Goal: Task Accomplishment & Management: Manage account settings

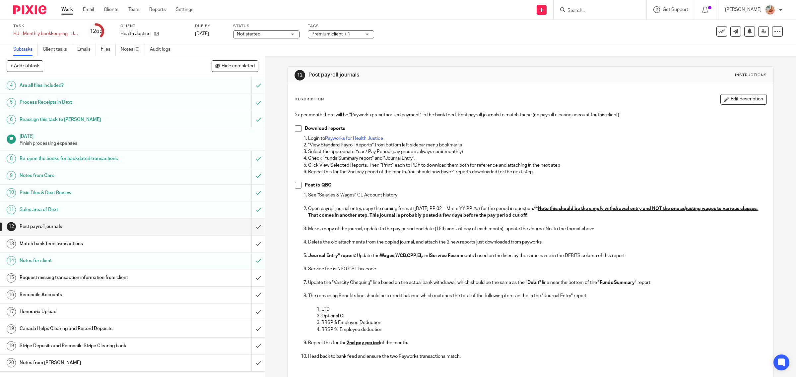
scroll to position [166, 0]
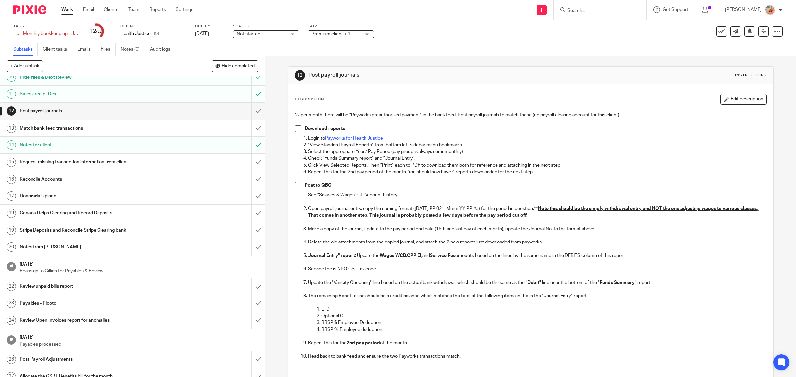
click at [86, 184] on h1 "Reconcile Accounts" at bounding box center [95, 179] width 150 height 10
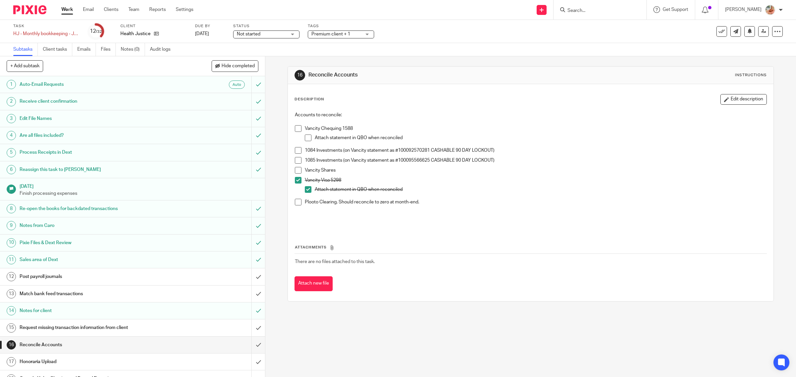
click at [295, 158] on span at bounding box center [298, 160] width 7 height 7
click at [295, 171] on span at bounding box center [298, 170] width 7 height 7
click at [295, 150] on span at bounding box center [298, 150] width 7 height 7
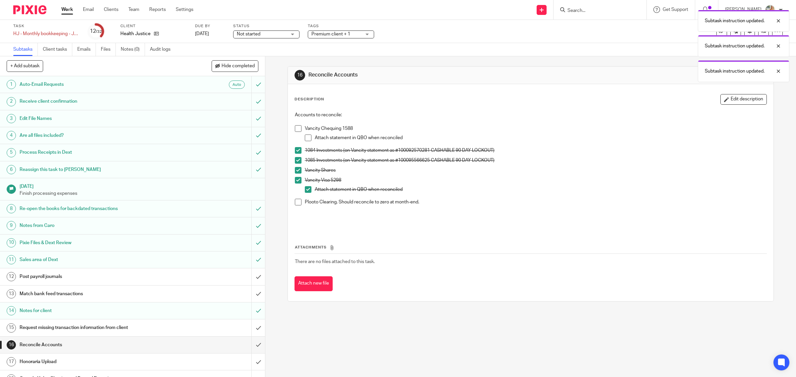
click at [591, 150] on p "1084 Investments (on Vancity statement as #100092570281 CASHABLE 90 DAY LOCKOUT)" at bounding box center [536, 150] width 462 height 7
click at [781, 69] on div at bounding box center [773, 71] width 18 height 8
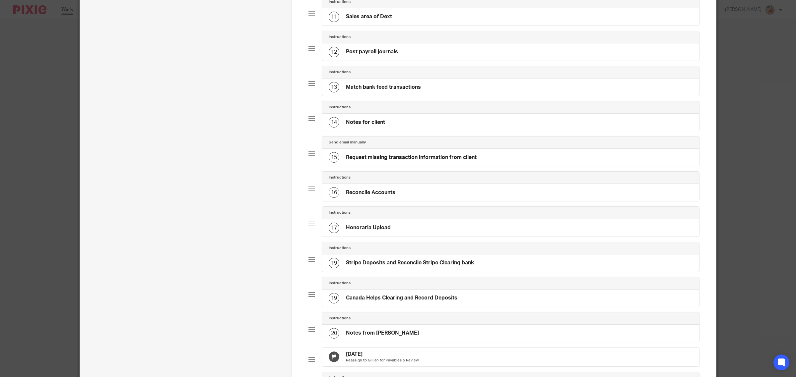
scroll to position [414, 0]
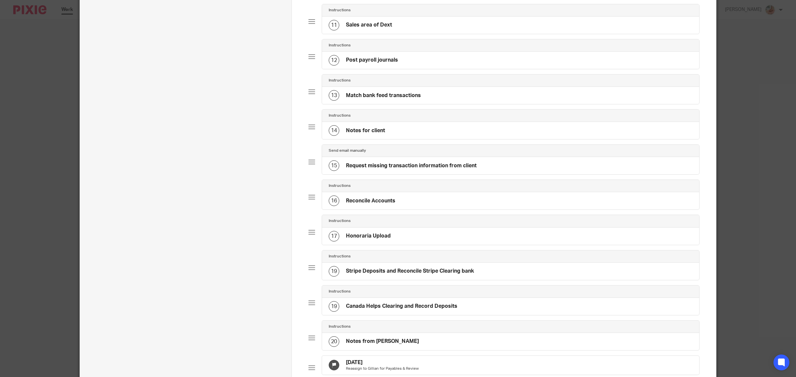
click at [363, 205] on h4 "Reconcile Accounts" at bounding box center [370, 201] width 49 height 7
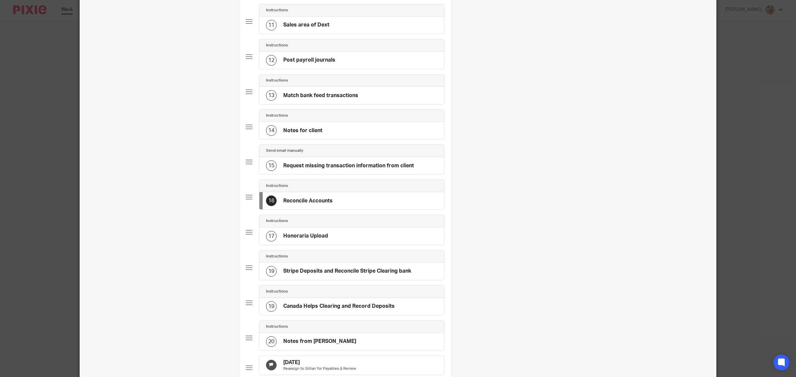
scroll to position [0, 0]
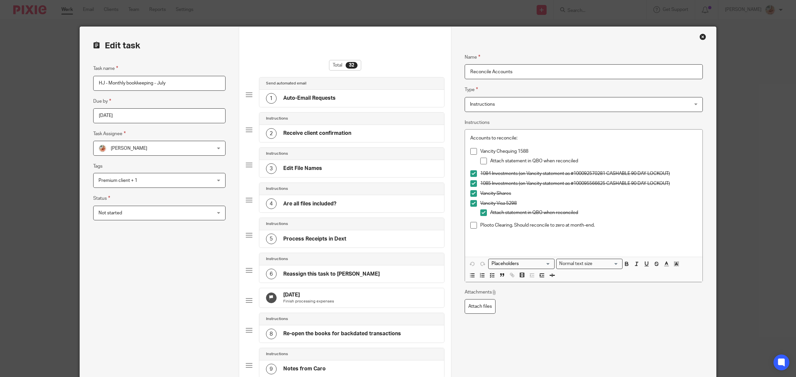
click at [471, 67] on input "Reconcile Accounts" at bounding box center [583, 71] width 238 height 15
click at [464, 69] on input "Reconcile Accounts" at bounding box center [583, 71] width 238 height 15
drag, startPoint x: 557, startPoint y: 69, endPoint x: 547, endPoint y: 69, distance: 9.6
click at [547, 69] on input "Aug 18th: Pending Chequing & Plooto Reconcile Accounts" at bounding box center [583, 71] width 238 height 15
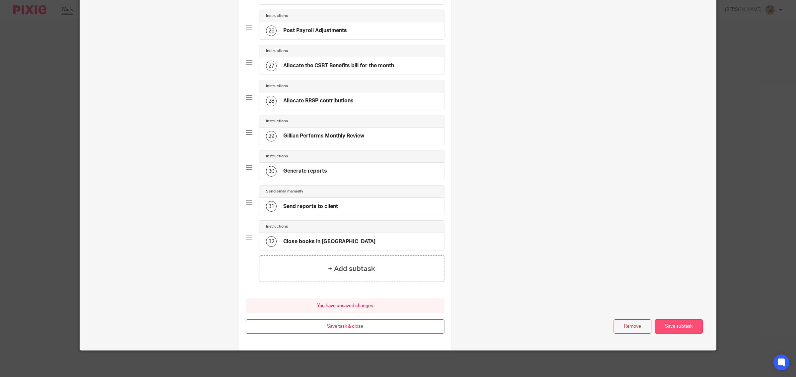
type input "[DATE]: Pending Chequing & Plooto"
click at [678, 327] on button "Save subtask" at bounding box center [678, 327] width 48 height 14
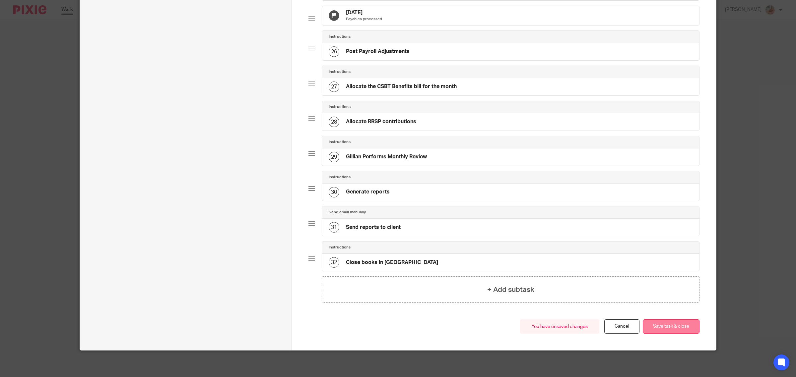
scroll to position [918, 0]
click at [674, 328] on button "Save task & close" at bounding box center [670, 327] width 57 height 14
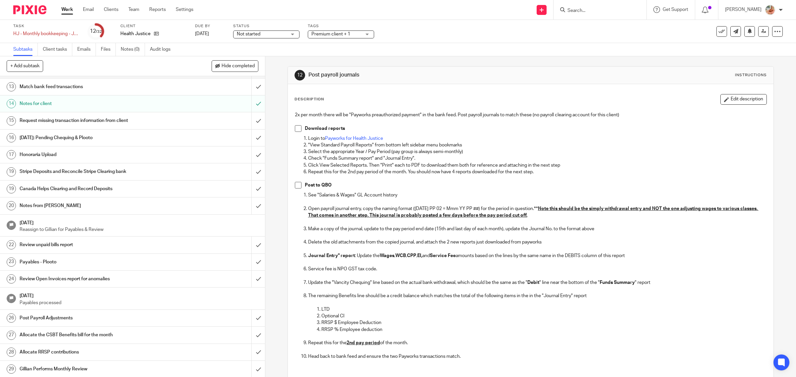
scroll to position [166, 0]
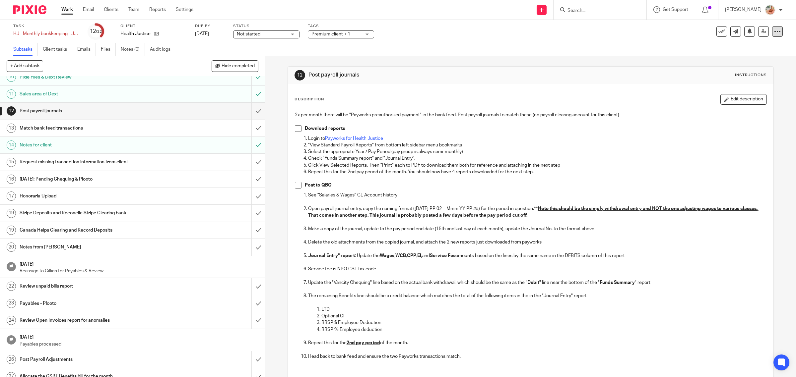
click at [774, 32] on icon at bounding box center [777, 31] width 7 height 7
click at [737, 55] on link "Advanced task editor" at bounding box center [750, 57] width 44 height 5
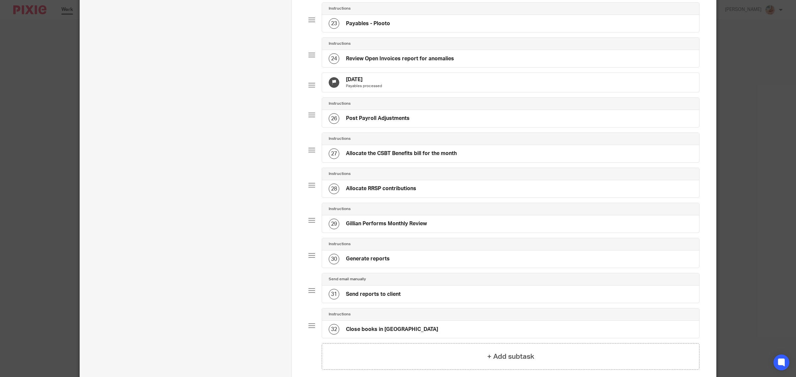
scroll to position [918, 0]
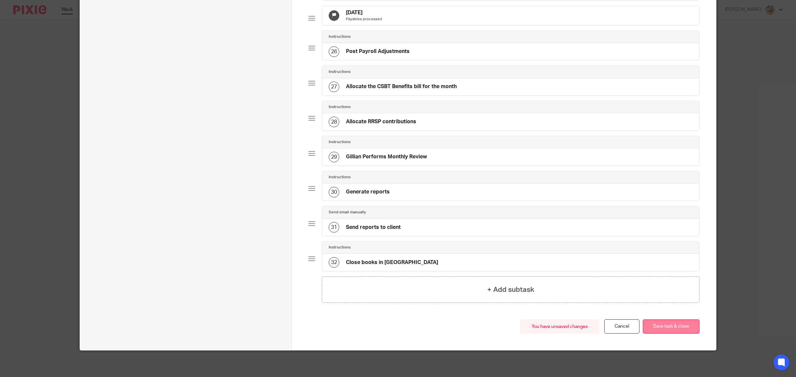
click at [670, 327] on button "Save task & close" at bounding box center [670, 327] width 57 height 14
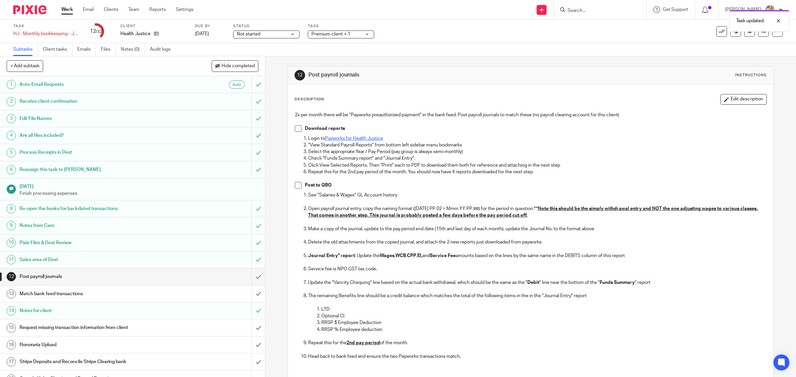
click at [349, 140] on link "Payworks for Health Justice" at bounding box center [354, 138] width 58 height 5
drag, startPoint x: 348, startPoint y: 142, endPoint x: 414, endPoint y: 142, distance: 66.3
click at [414, 142] on p ""View Standard Payroll Reports" from bottom left sidebar menu bookmarks" at bounding box center [537, 145] width 458 height 7
click at [297, 131] on span at bounding box center [298, 128] width 7 height 7
click at [336, 35] on span "Premium client + 1" at bounding box center [330, 34] width 39 height 5
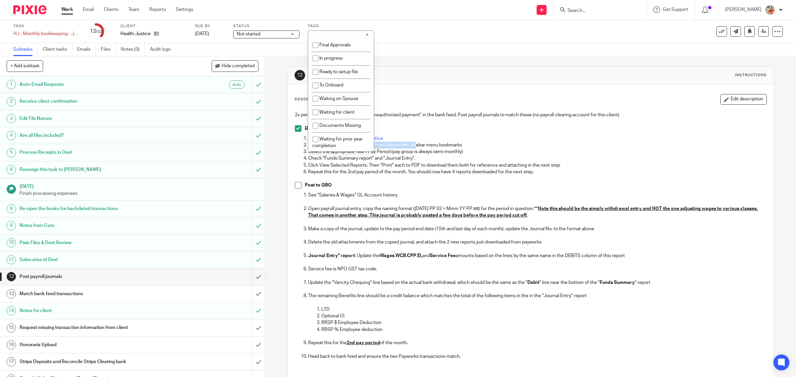
click at [278, 35] on span "Not started" at bounding box center [262, 34] width 50 height 7
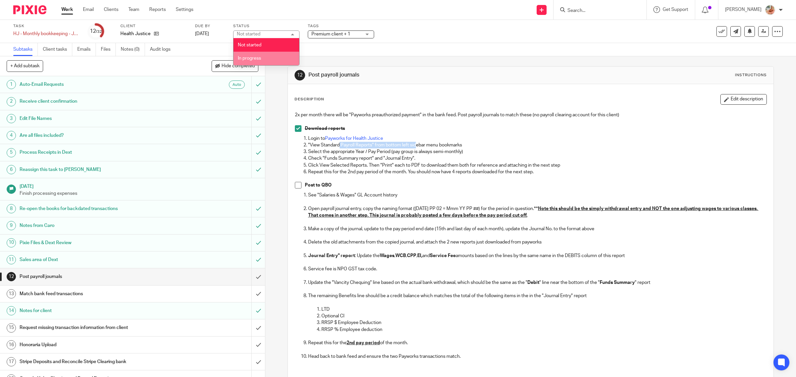
click at [266, 53] on li "In progress" at bounding box center [266, 59] width 66 height 14
click at [317, 35] on span "Premium client + 1" at bounding box center [330, 34] width 39 height 5
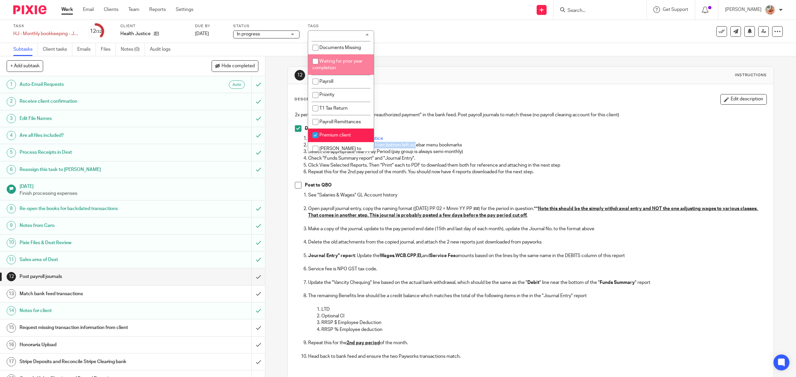
scroll to position [36, 0]
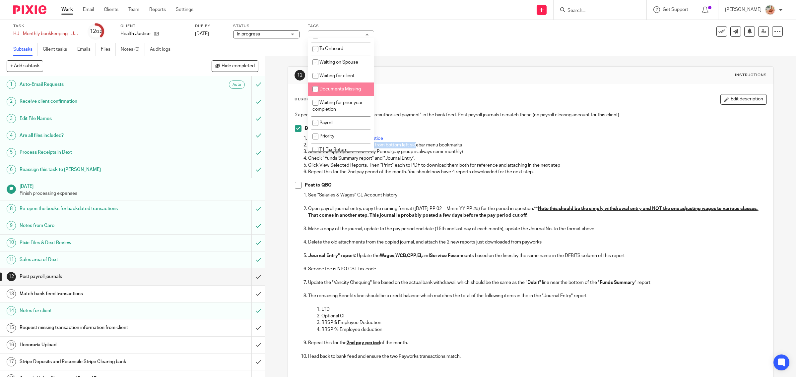
click at [321, 88] on input "checkbox" at bounding box center [315, 89] width 13 height 13
checkbox input "true"
click at [324, 74] on span "Waiting for client" at bounding box center [336, 76] width 35 height 5
checkbox input "true"
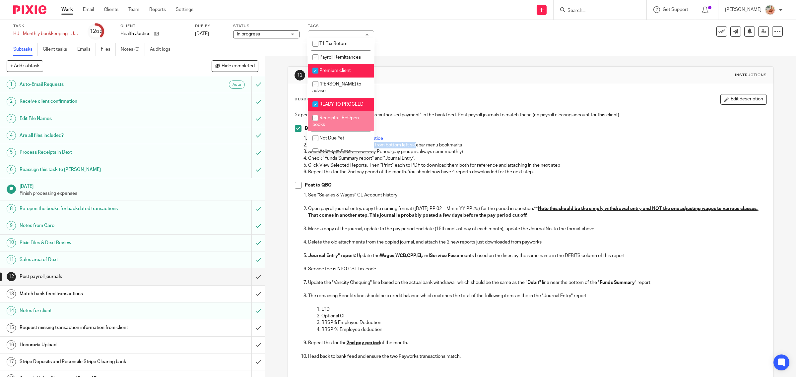
scroll to position [161, 0]
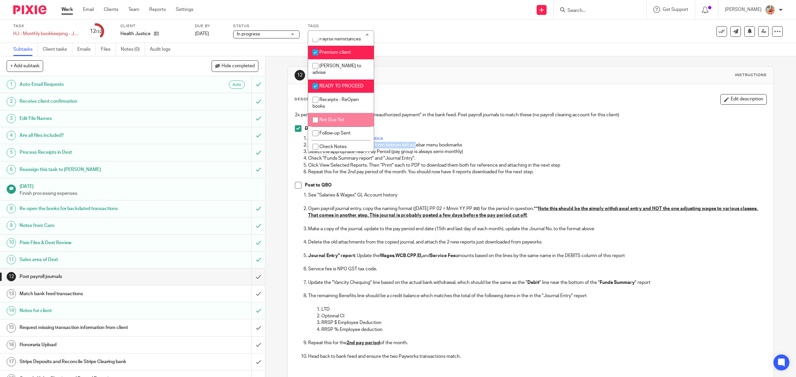
click at [322, 121] on li "Not Due Yet" at bounding box center [341, 120] width 66 height 14
click at [325, 122] on li "Not Due Yet" at bounding box center [341, 120] width 66 height 14
checkbox input "false"
click at [322, 135] on li "Follow-up Sent" at bounding box center [341, 134] width 66 height 14
checkbox input "true"
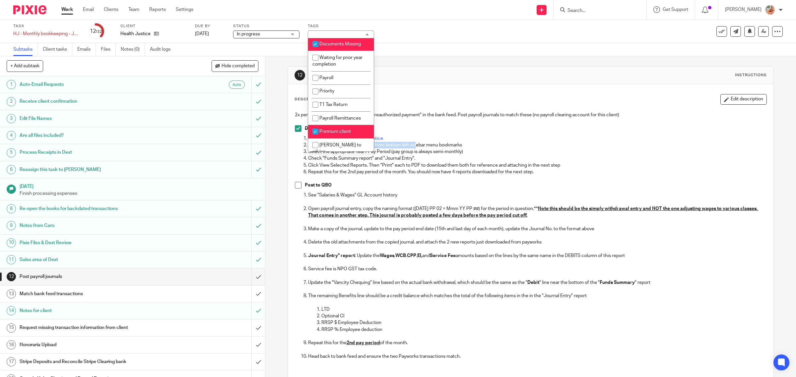
scroll to position [0, 0]
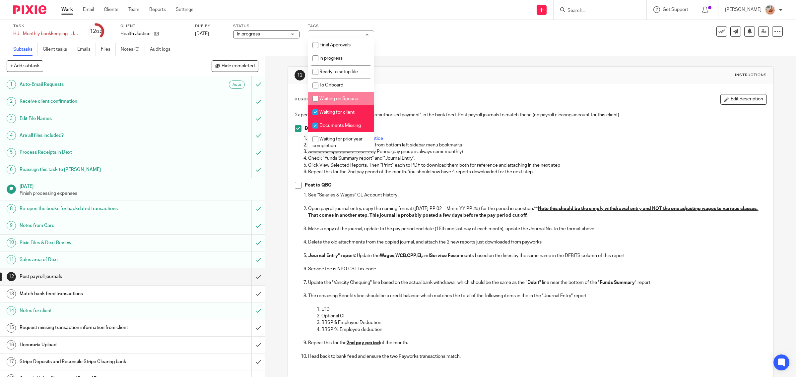
click at [439, 87] on div "Description Edit description 2x per month there will be "Payworks preauthorized…" at bounding box center [531, 259] width 486 height 351
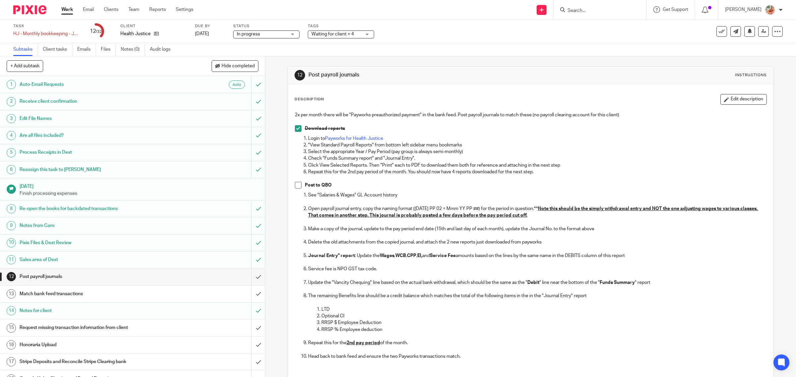
click at [344, 31] on span "Waiting for client + 4" at bounding box center [336, 34] width 50 height 7
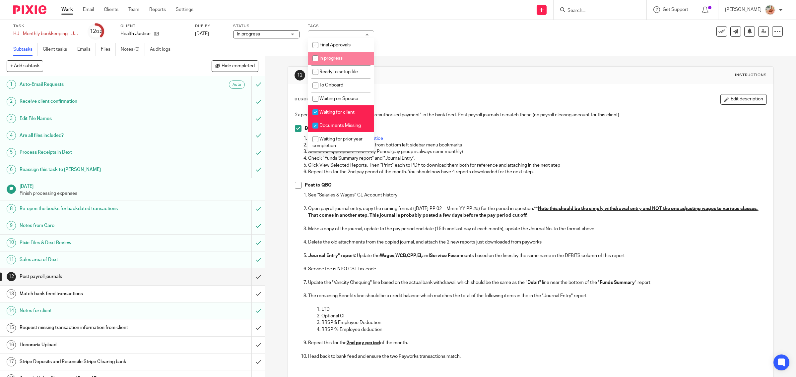
click at [332, 58] on span "In progress" at bounding box center [330, 58] width 23 height 5
checkbox input "true"
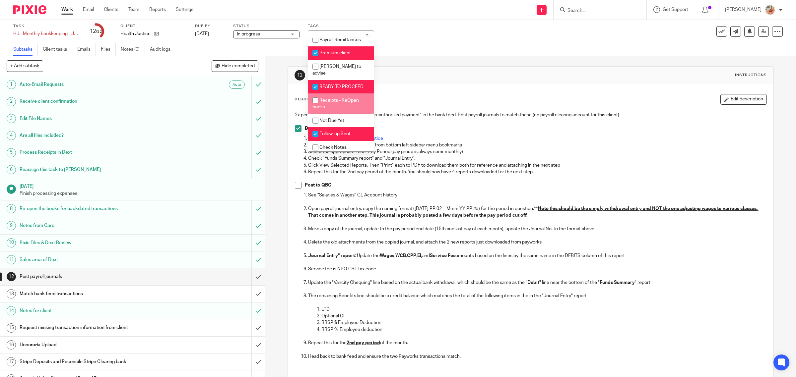
scroll to position [161, 0]
click at [459, 93] on div "Description Edit description 2x per month there will be "Payworks preauthorized…" at bounding box center [531, 259] width 486 height 351
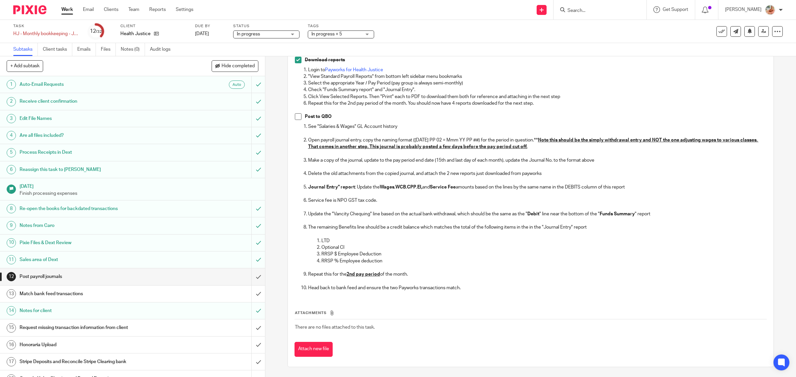
scroll to position [0, 0]
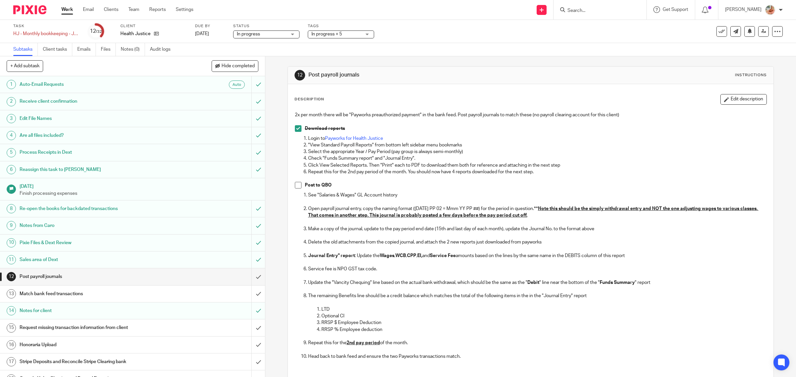
drag, startPoint x: 299, startPoint y: 192, endPoint x: 299, endPoint y: 186, distance: 5.7
click at [299, 191] on li "Post to QBO" at bounding box center [531, 187] width 472 height 10
click at [299, 186] on span at bounding box center [298, 185] width 7 height 7
drag, startPoint x: 248, startPoint y: 278, endPoint x: 207, endPoint y: 274, distance: 40.3
click at [248, 277] on input "submit" at bounding box center [132, 276] width 265 height 17
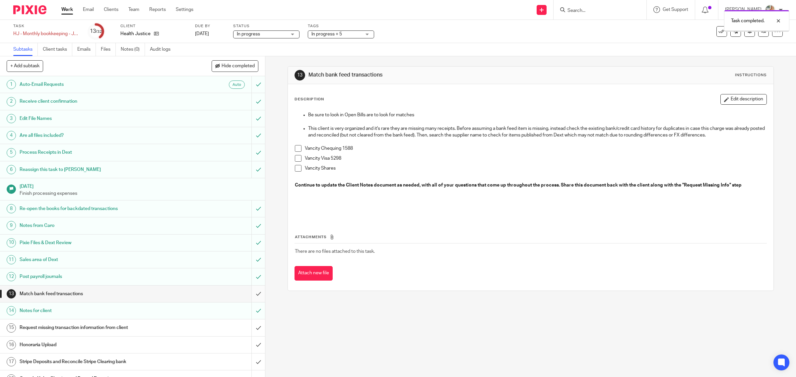
click at [252, 291] on input "submit" at bounding box center [132, 294] width 265 height 17
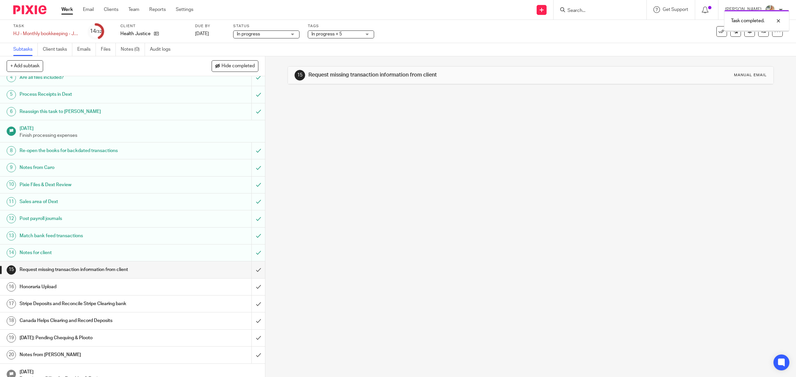
scroll to position [124, 0]
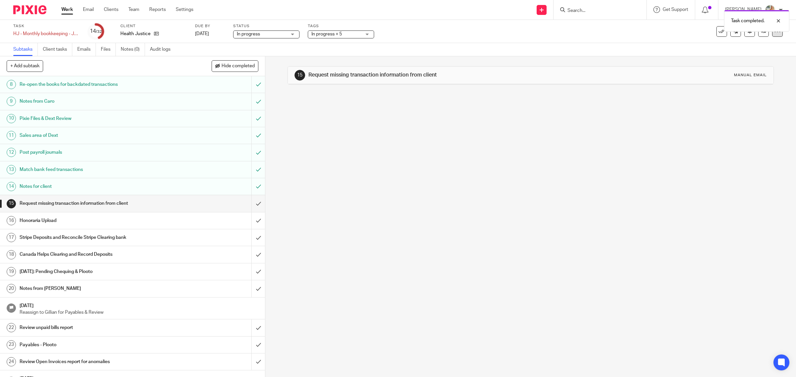
click at [774, 32] on icon at bounding box center [777, 31] width 7 height 7
click at [730, 57] on link "Advanced task editor" at bounding box center [750, 57] width 44 height 5
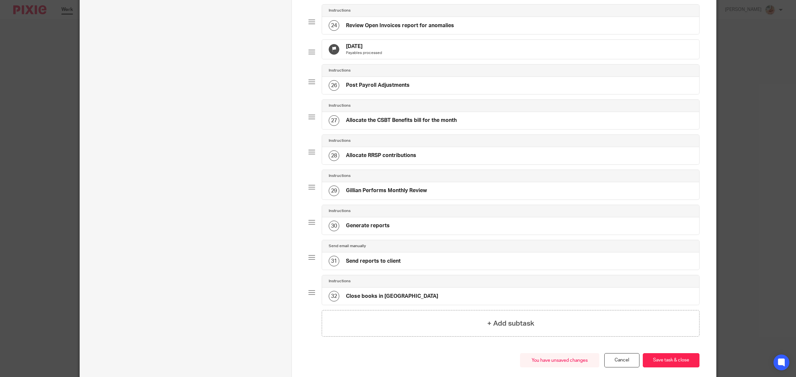
scroll to position [918, 0]
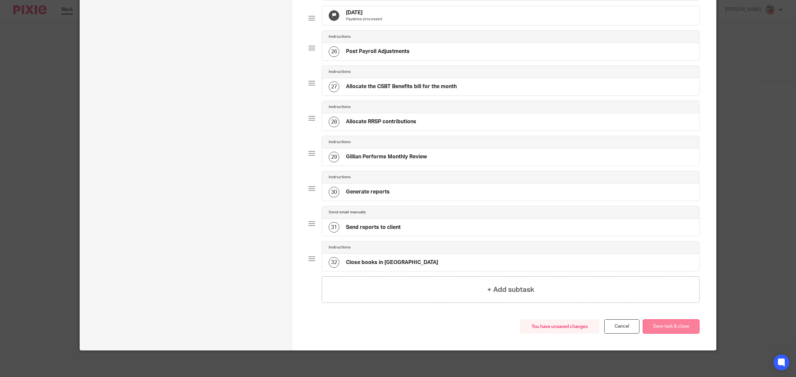
click at [672, 320] on button "Save task & close" at bounding box center [670, 327] width 57 height 14
click at [664, 329] on button "Save task & close" at bounding box center [670, 327] width 57 height 14
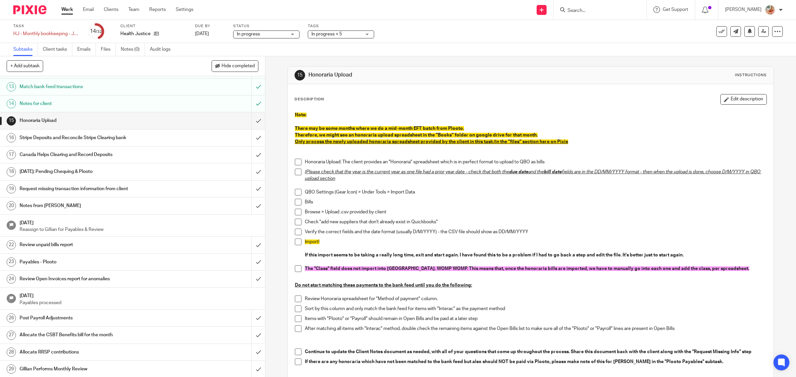
scroll to position [261, 0]
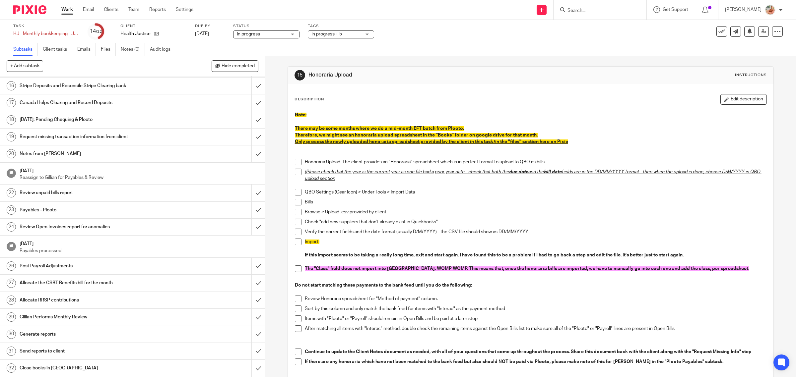
click at [98, 266] on h1 "Post Payroll Adjustments" at bounding box center [95, 266] width 150 height 10
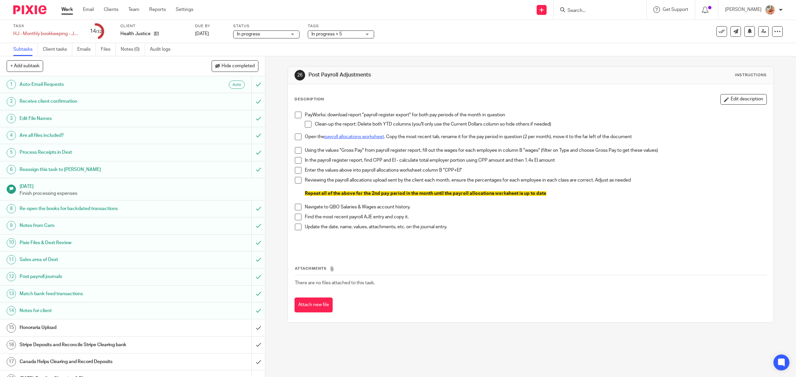
click at [343, 135] on link "payroll allocations worksheet" at bounding box center [354, 137] width 60 height 5
click at [295, 117] on span at bounding box center [298, 115] width 7 height 7
click at [307, 123] on span at bounding box center [308, 124] width 7 height 7
click at [295, 138] on span at bounding box center [298, 137] width 7 height 7
click at [295, 148] on span at bounding box center [298, 150] width 7 height 7
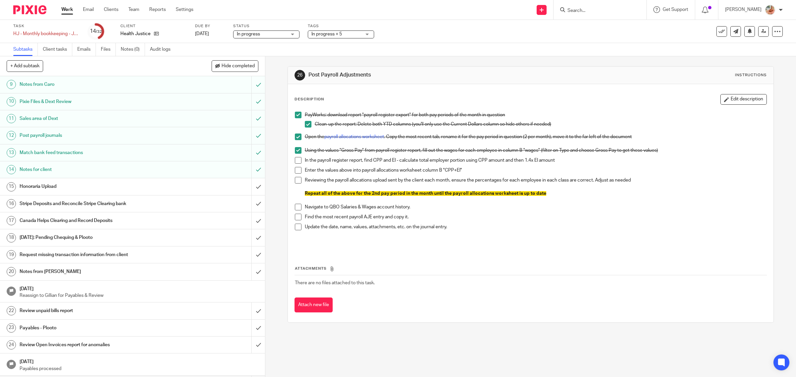
scroll to position [207, 0]
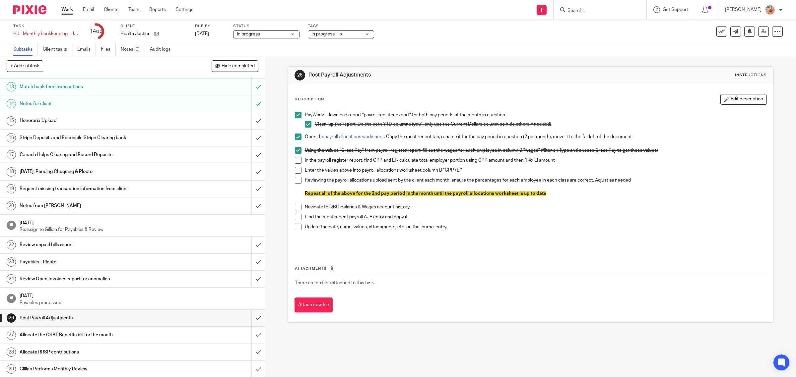
click at [117, 211] on h1 "Notes from [PERSON_NAME]" at bounding box center [95, 206] width 150 height 10
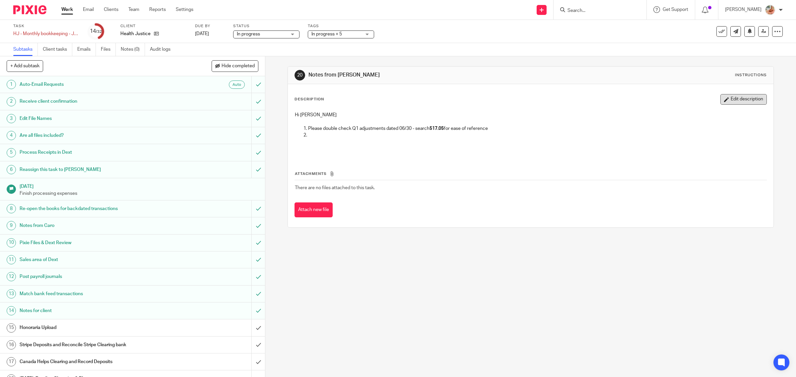
click at [709, 102] on div "Description Edit description" at bounding box center [530, 99] width 472 height 11
drag, startPoint x: 743, startPoint y: 101, endPoint x: 714, endPoint y: 112, distance: 31.2
click at [741, 102] on button "Edit description" at bounding box center [743, 99] width 46 height 11
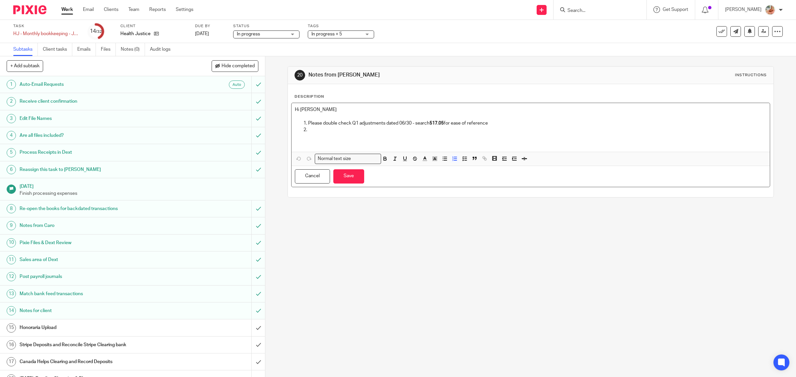
click at [365, 127] on p at bounding box center [537, 130] width 458 height 7
drag, startPoint x: 351, startPoint y: 182, endPoint x: 534, endPoint y: 152, distance: 186.0
click at [534, 152] on div "Hi Gillian Please double check Q1 adjustments dated 06/30 - search 517.05 for e…" at bounding box center [530, 145] width 479 height 85
click at [539, 132] on p "New %'s allocations for Q2, please also double check payroll wage allocations j…" at bounding box center [537, 130] width 458 height 7
click at [345, 177] on button "Save" at bounding box center [348, 176] width 31 height 14
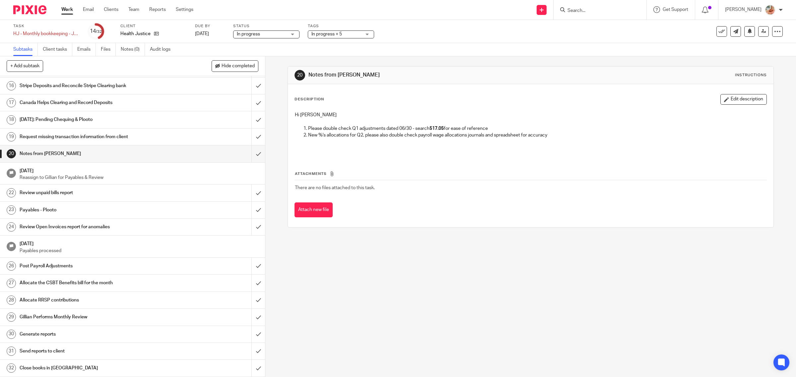
scroll to position [261, 0]
click at [248, 265] on input "submit" at bounding box center [132, 266] width 265 height 17
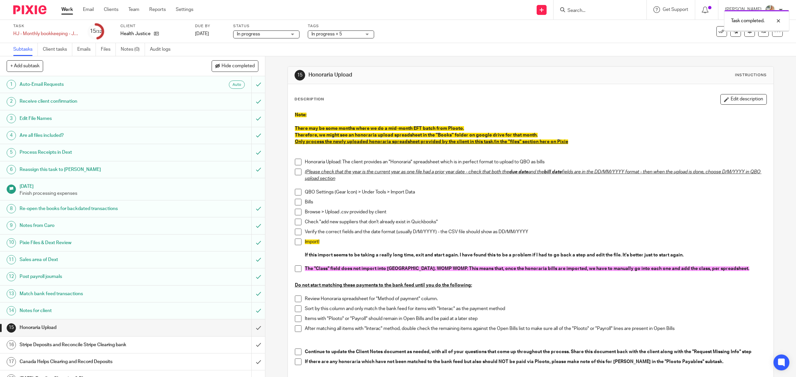
scroll to position [249, 0]
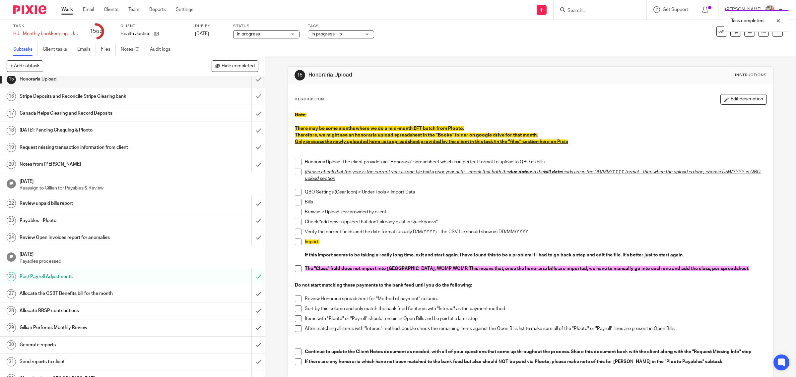
click at [90, 280] on h1 "Post Payroll Adjustments" at bounding box center [95, 277] width 150 height 10
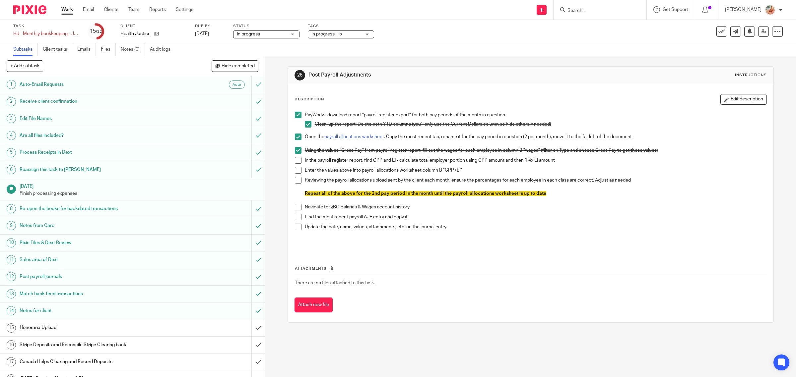
click at [297, 162] on span at bounding box center [298, 160] width 7 height 7
click at [295, 173] on span at bounding box center [298, 170] width 7 height 7
click at [295, 181] on span at bounding box center [298, 180] width 7 height 7
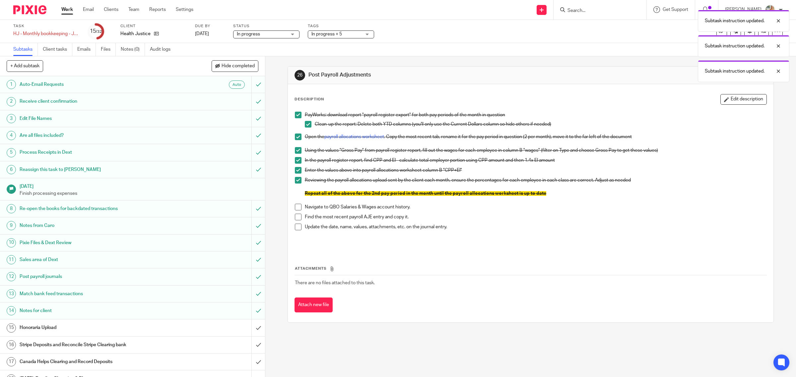
click at [297, 209] on span at bounding box center [298, 207] width 7 height 7
click at [298, 219] on span at bounding box center [298, 217] width 7 height 7
click at [298, 226] on span at bounding box center [298, 227] width 7 height 7
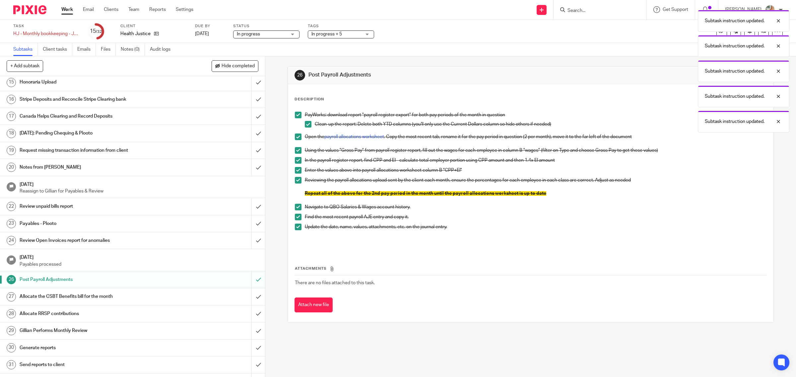
scroll to position [249, 0]
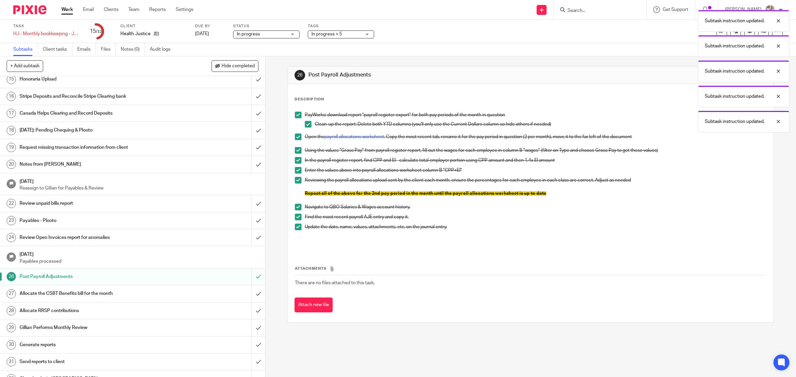
click at [100, 298] on h1 "Allocate the CSBT Benefits bill for the month" at bounding box center [95, 294] width 150 height 10
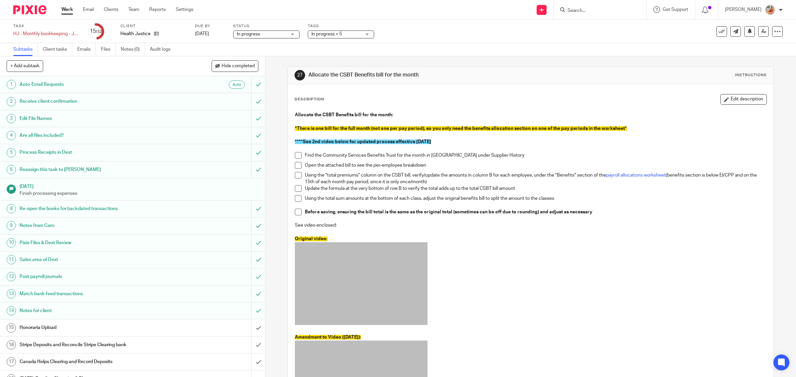
click at [291, 153] on div "Allocate the CSBT Benefits bill for the month: *There is one bill for the full …" at bounding box center [530, 269] width 478 height 322
click at [295, 156] on span at bounding box center [298, 155] width 7 height 7
click at [296, 168] on span at bounding box center [298, 165] width 7 height 7
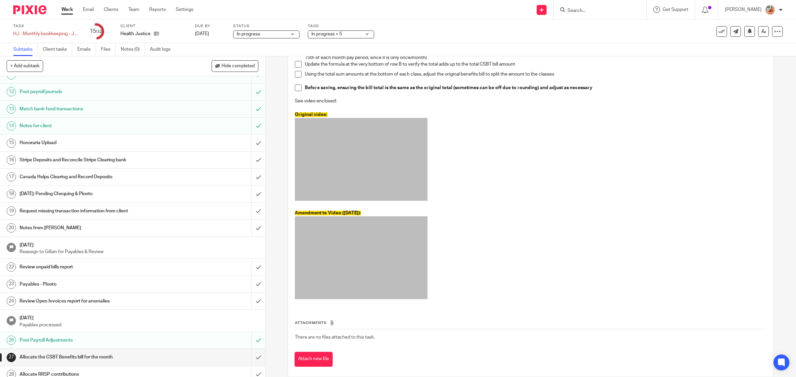
scroll to position [249, 0]
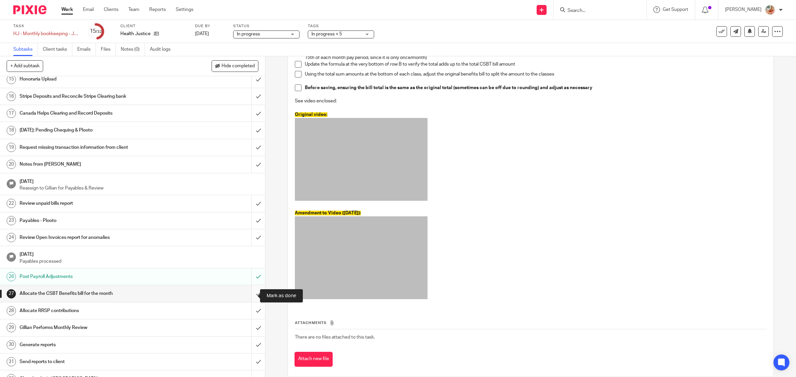
click at [244, 297] on input "submit" at bounding box center [132, 293] width 265 height 17
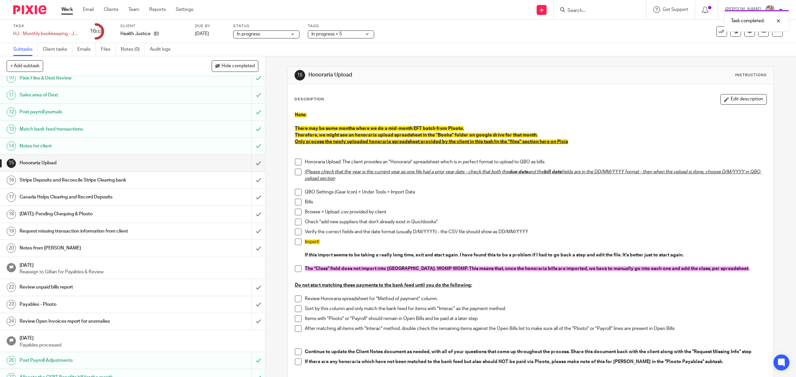
scroll to position [166, 0]
click at [777, 31] on div "Task HJ - Monthly bookkeeping - July Save HJ - Monthly bookkeeping - [DATE] Cli…" at bounding box center [398, 31] width 796 height 23
click at [774, 32] on icon at bounding box center [777, 31] width 7 height 7
click at [735, 58] on link "Advanced task editor" at bounding box center [750, 57] width 44 height 5
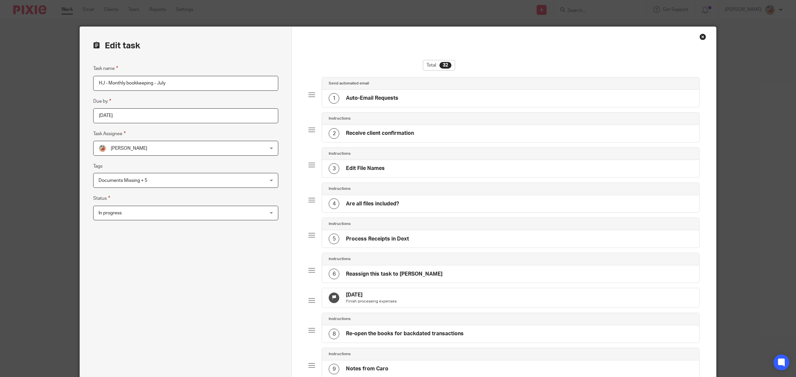
scroll to position [373, 0]
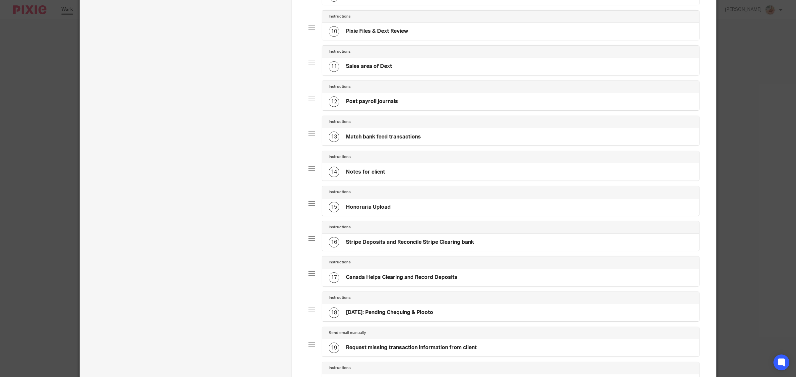
click at [430, 216] on div "15 Honoraria Upload" at bounding box center [510, 207] width 377 height 17
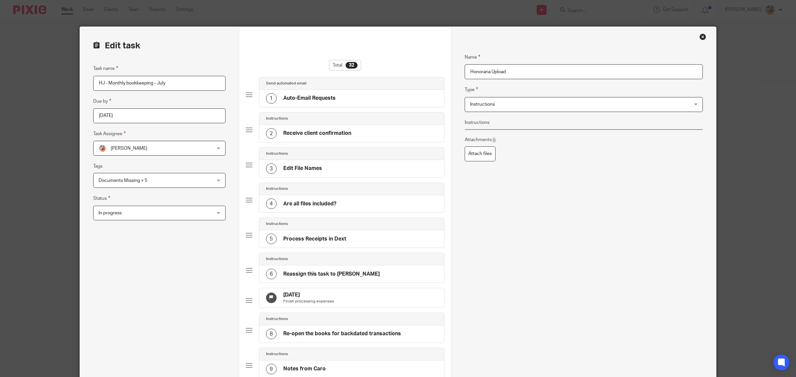
click at [509, 71] on input "Honoraria Upload" at bounding box center [583, 71] width 238 height 15
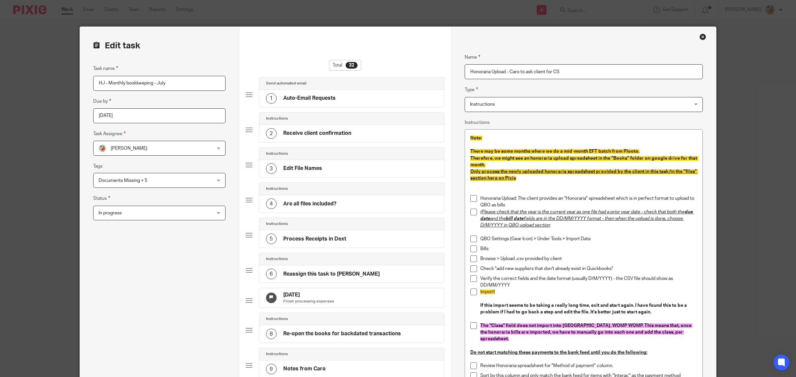
type input "Honoraria Upload - Caro to ask client for CSV"
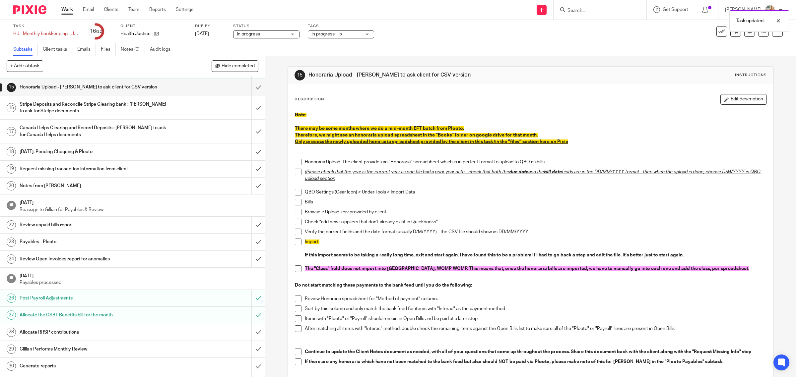
scroll to position [275, 0]
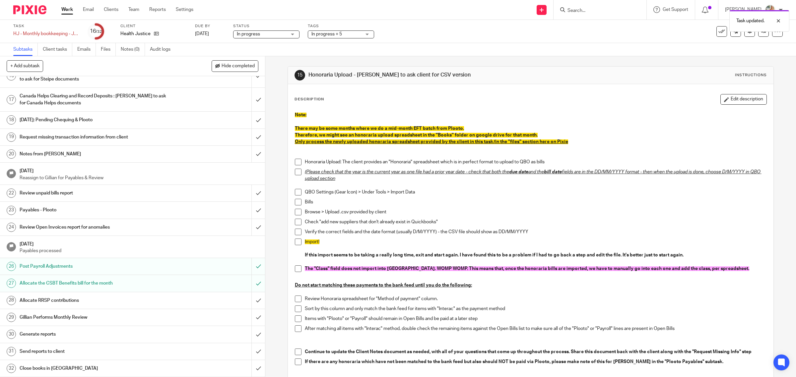
drag, startPoint x: 97, startPoint y: 305, endPoint x: 107, endPoint y: 307, distance: 9.8
click at [97, 305] on link "28 Allocate RRSP contributions" at bounding box center [125, 300] width 251 height 17
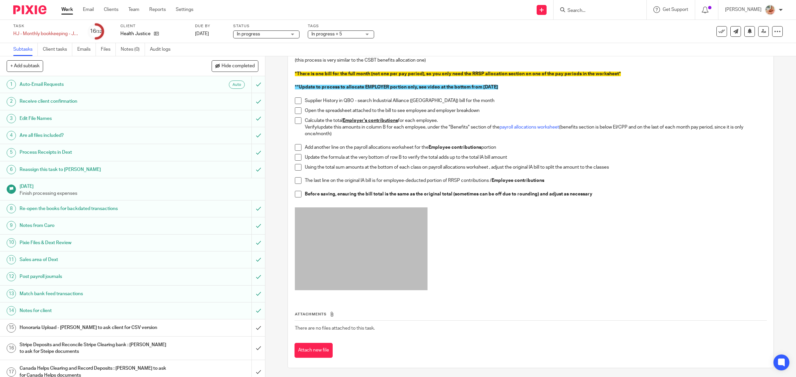
scroll to position [62, 0]
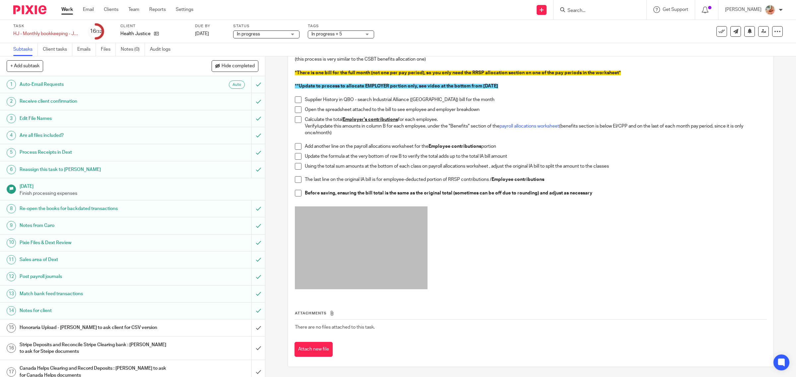
click at [295, 100] on span at bounding box center [298, 99] width 7 height 7
click at [295, 108] on span at bounding box center [298, 109] width 7 height 7
click at [295, 117] on span at bounding box center [298, 119] width 7 height 7
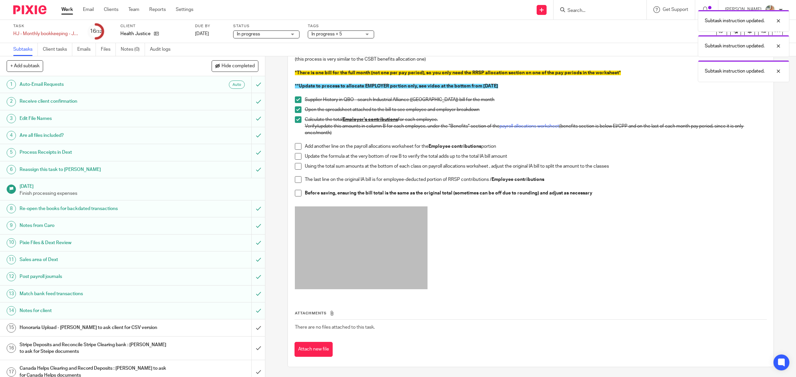
click at [298, 145] on span at bounding box center [298, 146] width 7 height 7
click at [296, 155] on span at bounding box center [298, 156] width 7 height 7
click at [295, 165] on span at bounding box center [298, 166] width 7 height 7
click at [295, 181] on span at bounding box center [298, 179] width 7 height 7
click at [295, 189] on li "The last line on the original IA bill is for employee-deducted portion of RRSP …" at bounding box center [531, 183] width 472 height 14
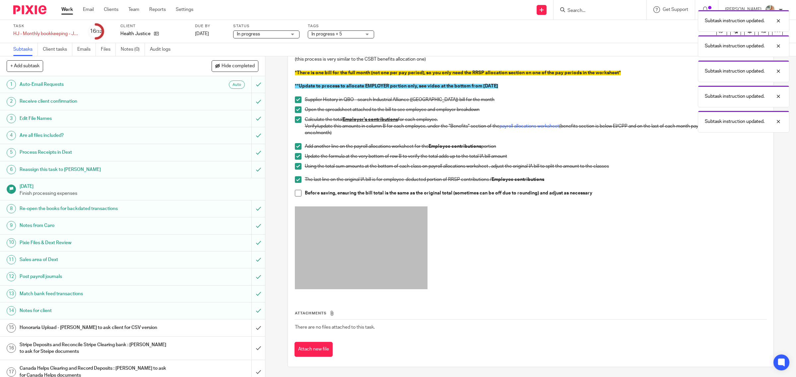
click at [297, 192] on span at bounding box center [298, 193] width 7 height 7
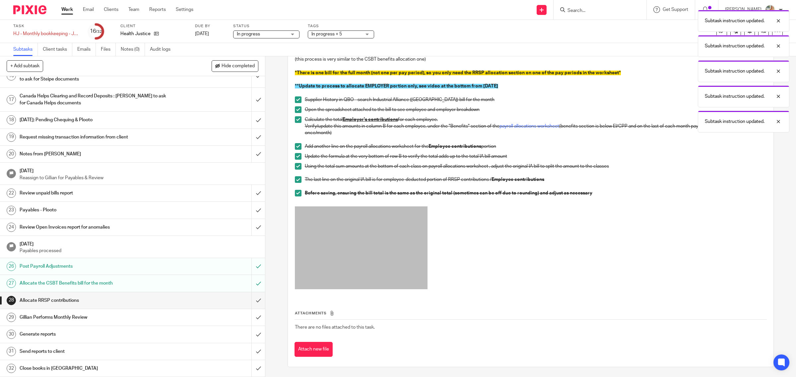
scroll to position [275, 0]
click at [251, 301] on input "submit" at bounding box center [132, 300] width 265 height 17
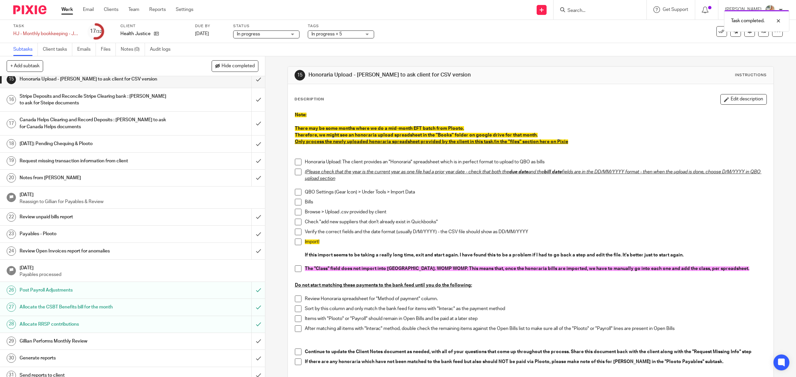
scroll to position [275, 0]
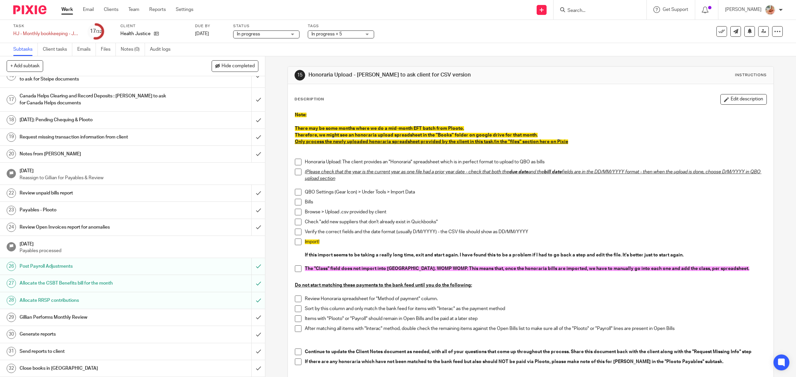
click at [75, 150] on h1 "Notes from [PERSON_NAME]" at bounding box center [95, 154] width 150 height 10
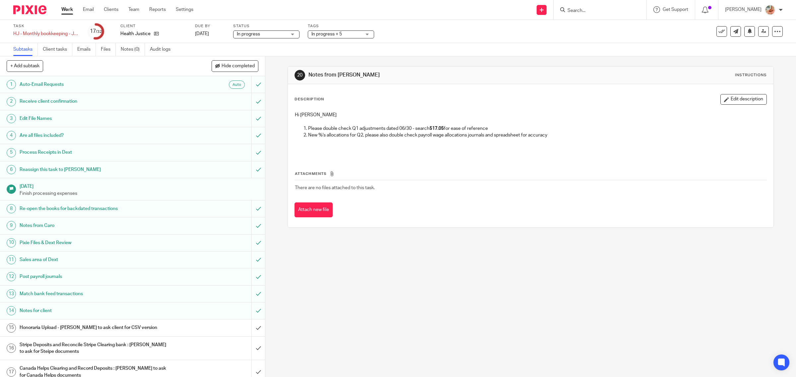
drag, startPoint x: 738, startPoint y: 96, endPoint x: 694, endPoint y: 115, distance: 47.4
click at [737, 95] on button "Edit description" at bounding box center [743, 99] width 46 height 11
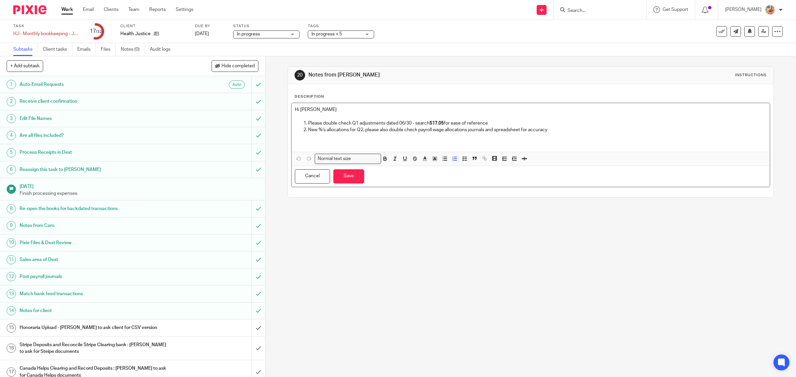
click at [562, 133] on p "New %'s allocations for Q2, please also double check payroll wage allocations j…" at bounding box center [537, 130] width 458 height 7
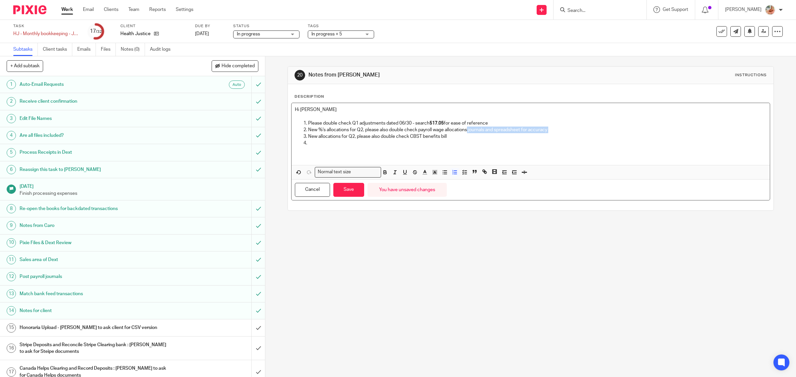
drag, startPoint x: 305, startPoint y: 136, endPoint x: 466, endPoint y: 133, distance: 161.5
click at [466, 133] on ol "Please double check Q1 adjustments dated 06/30 - search 517.05 for ease of refe…" at bounding box center [531, 133] width 472 height 27
click at [445, 140] on p "New allocations for Q2, please also double check CBST benefits bill" at bounding box center [537, 136] width 458 height 7
drag, startPoint x: 446, startPoint y: 138, endPoint x: 306, endPoint y: 137, distance: 140.9
click at [308, 137] on li "New allocations for Q2, please also double check CBST benefits bill" at bounding box center [537, 136] width 458 height 7
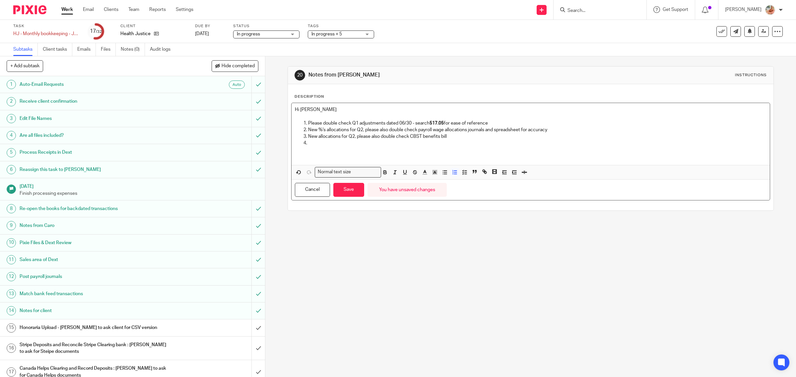
copy p "New allocations for Q2, please also double check CBST benefits bill"
click at [321, 146] on p at bounding box center [537, 143] width 458 height 7
drag, startPoint x: 412, startPoint y: 143, endPoint x: 463, endPoint y: 143, distance: 51.7
click at [463, 143] on p "New allocations for Q2, please also double check CBST benefits bill" at bounding box center [537, 143] width 458 height 7
click at [462, 139] on p "New allocations for Q2, please also double check CBST benefits bill" at bounding box center [537, 136] width 458 height 7
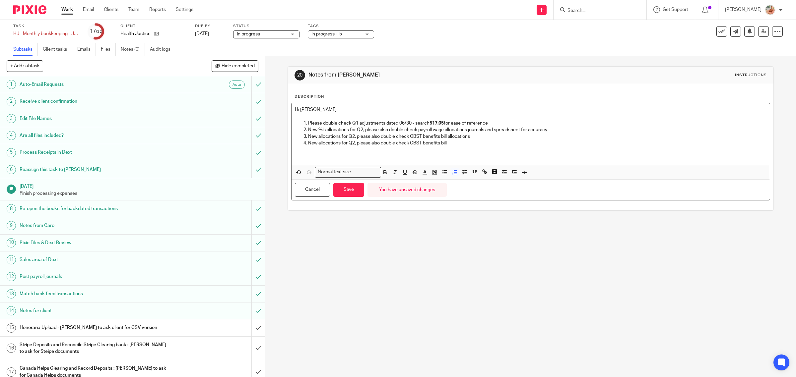
drag, startPoint x: 463, startPoint y: 145, endPoint x: 485, endPoint y: 145, distance: 21.5
click at [485, 145] on p "New allocations for Q2, please also double check CBST benefits bill" at bounding box center [537, 143] width 458 height 7
click at [308, 123] on p "Please double check Q1 adjustments dated 06/30 - search 517.05 for ease of refe…" at bounding box center [537, 123] width 458 height 7
click at [464, 172] on line "button" at bounding box center [465, 172] width 2 height 0
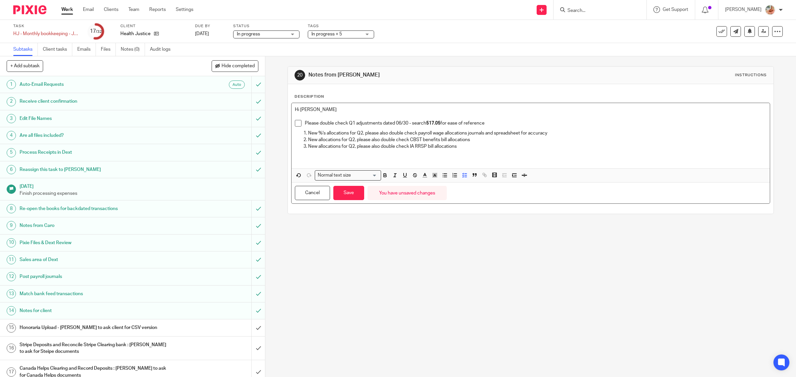
click at [308, 134] on li "New %'s allocations for Q2, please also double check payroll wage allocations j…" at bounding box center [537, 133] width 458 height 7
click at [452, 178] on icon "button" at bounding box center [454, 175] width 6 height 6
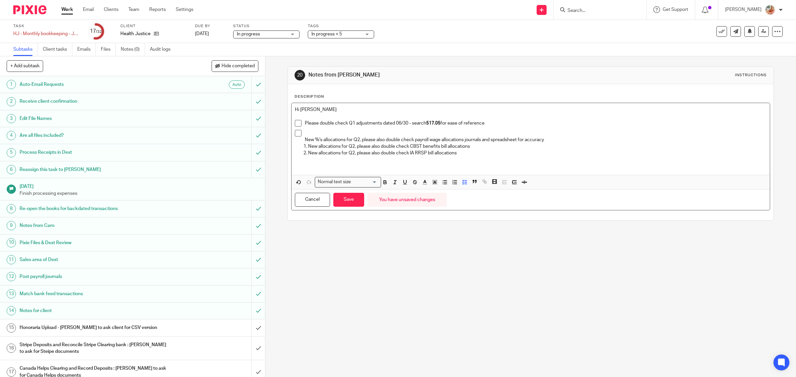
click at [305, 134] on p at bounding box center [536, 133] width 462 height 7
click at [305, 140] on p "New %'s allocations for Q2, please also double check payroll wage allocations j…" at bounding box center [536, 140] width 462 height 7
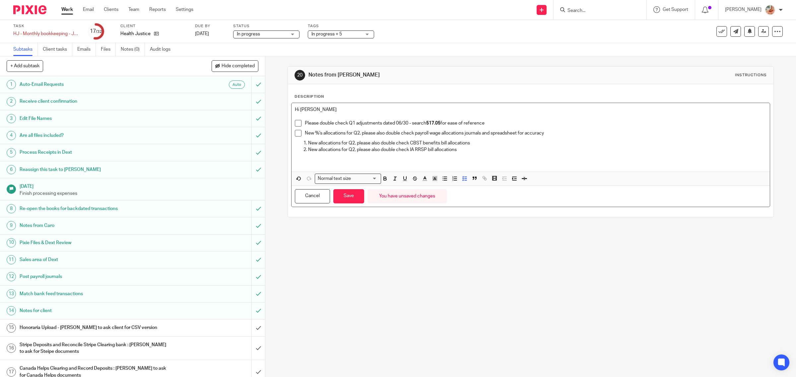
click at [308, 143] on li "New allocations for Q2, please also double check CBST benefits bill allocations" at bounding box center [537, 143] width 458 height 7
click at [308, 154] on p "New allocations for Q2, please also double check IA RRSP bill allocations" at bounding box center [537, 153] width 458 height 7
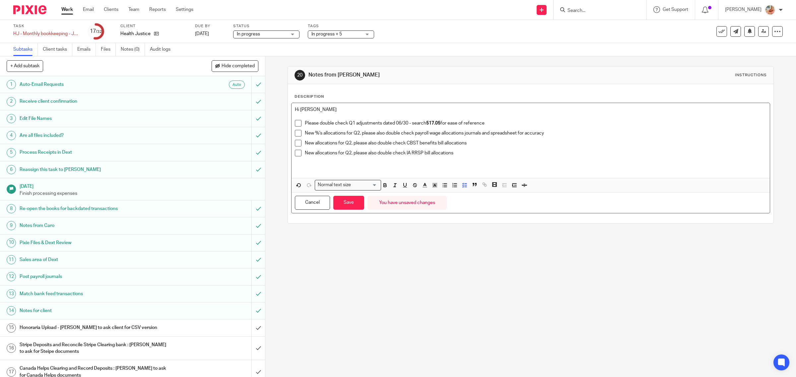
click at [463, 153] on p "New allocations for Q2, please also double check IA RRSP bill allocations" at bounding box center [536, 153] width 462 height 7
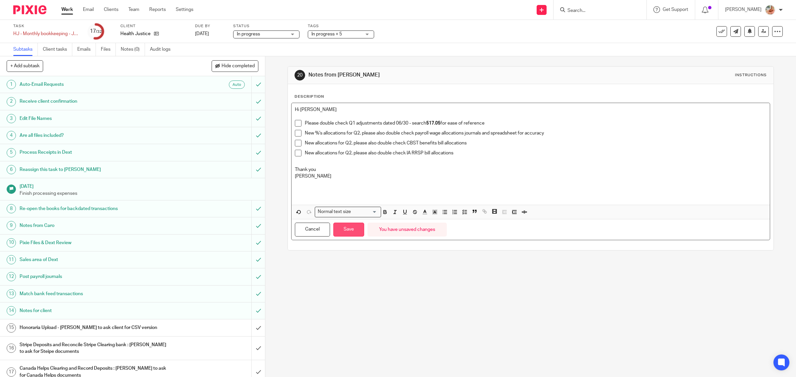
click at [340, 232] on button "Save" at bounding box center [348, 230] width 31 height 14
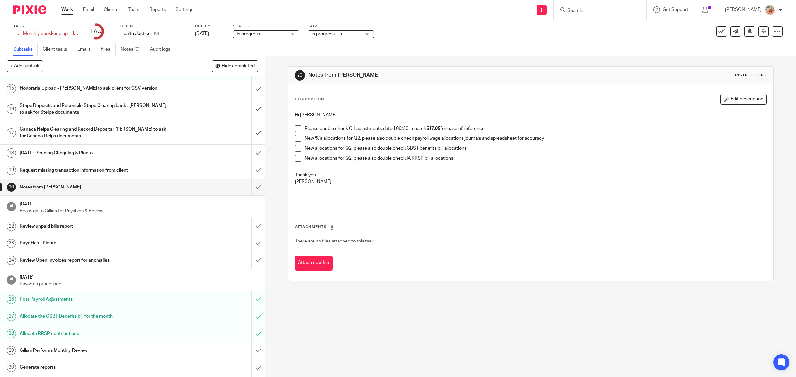
scroll to position [192, 0]
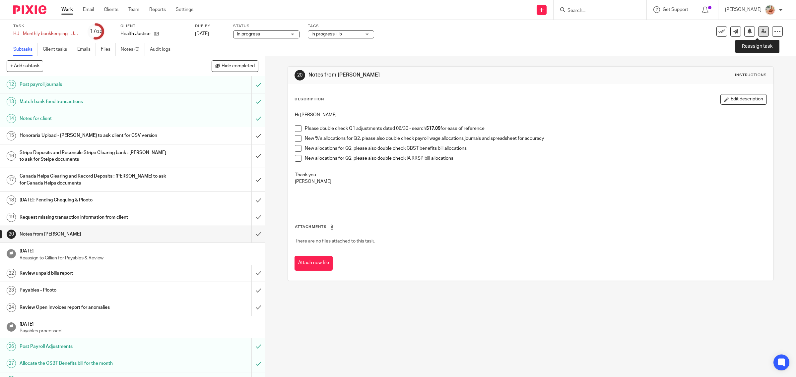
click at [761, 33] on icon at bounding box center [763, 31] width 5 height 5
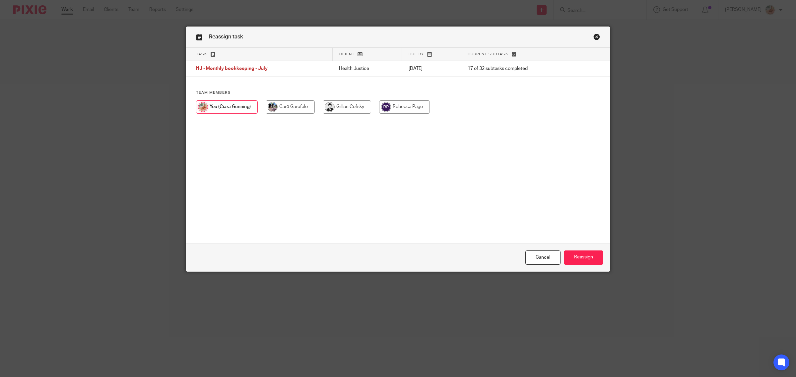
click at [283, 105] on input "radio" at bounding box center [289, 106] width 49 height 13
radio input "true"
click at [582, 252] on input "Reassign" at bounding box center [582, 258] width 39 height 14
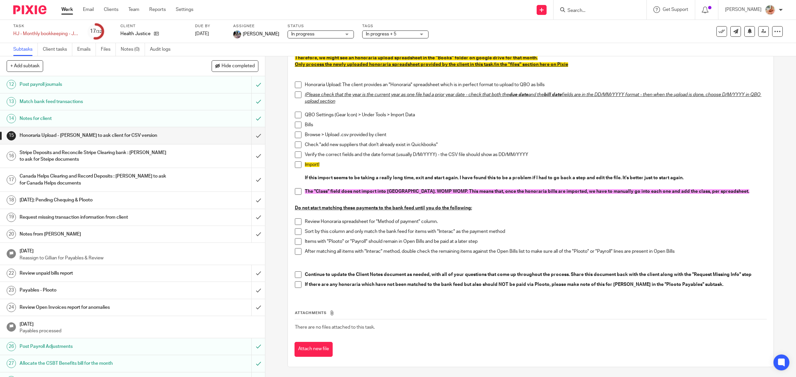
scroll to position [275, 0]
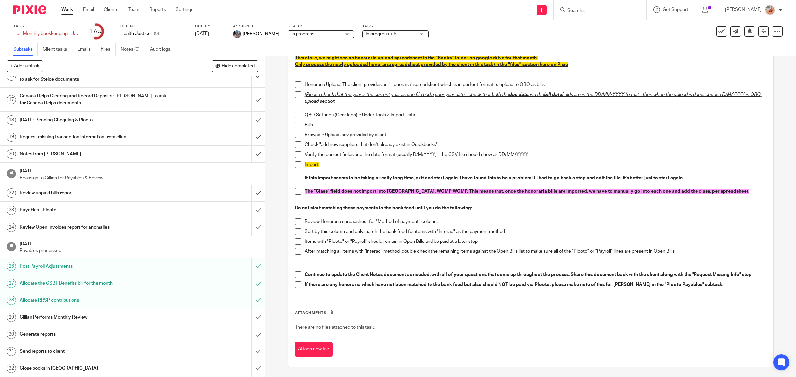
click at [68, 9] on link "Work" at bounding box center [67, 9] width 12 height 7
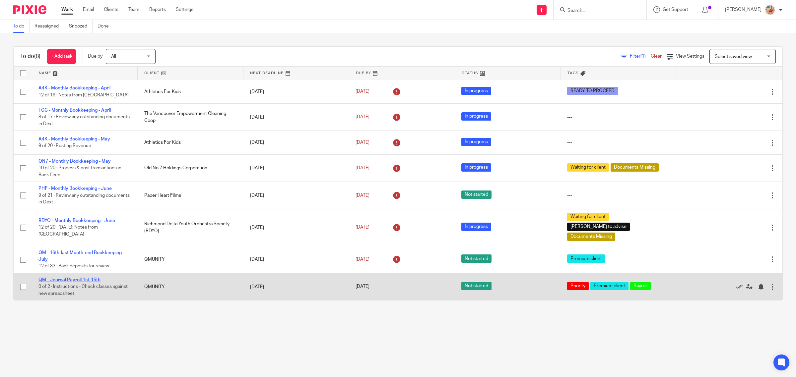
click at [81, 278] on link "QM - Journal Payroll 1st-15th" at bounding box center [69, 280] width 62 height 5
